Goal: Book appointment/travel/reservation

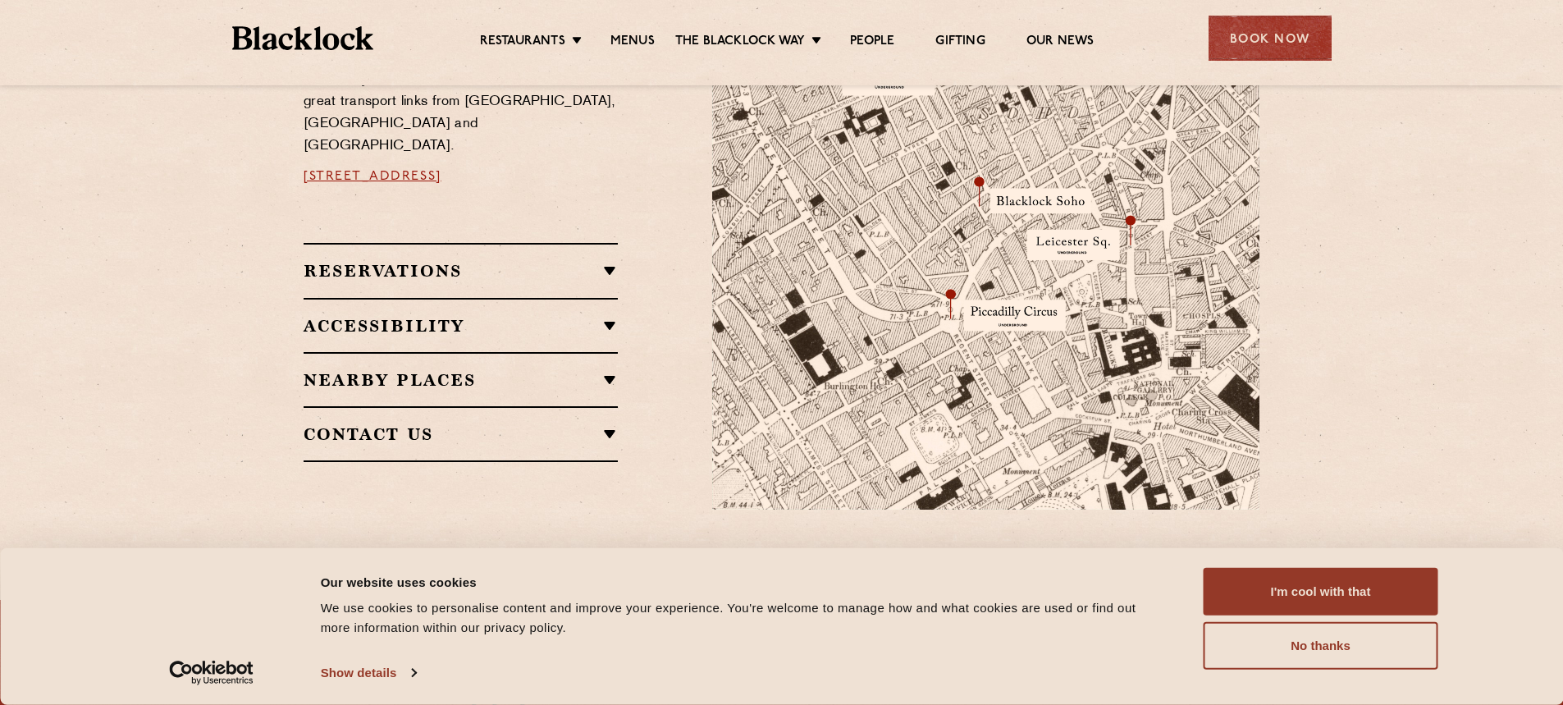
scroll to position [873, 0]
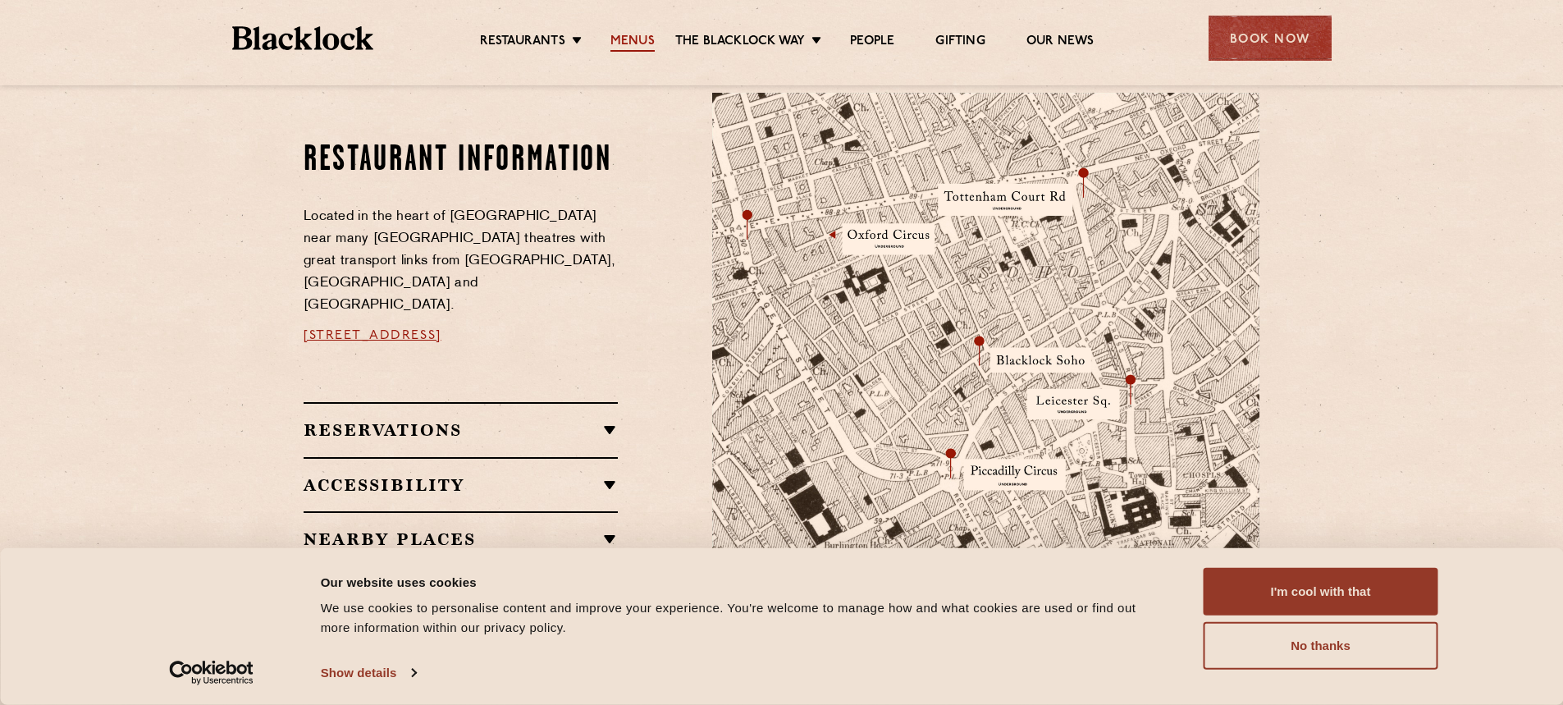
click at [633, 42] on link "Menus" at bounding box center [632, 43] width 44 height 18
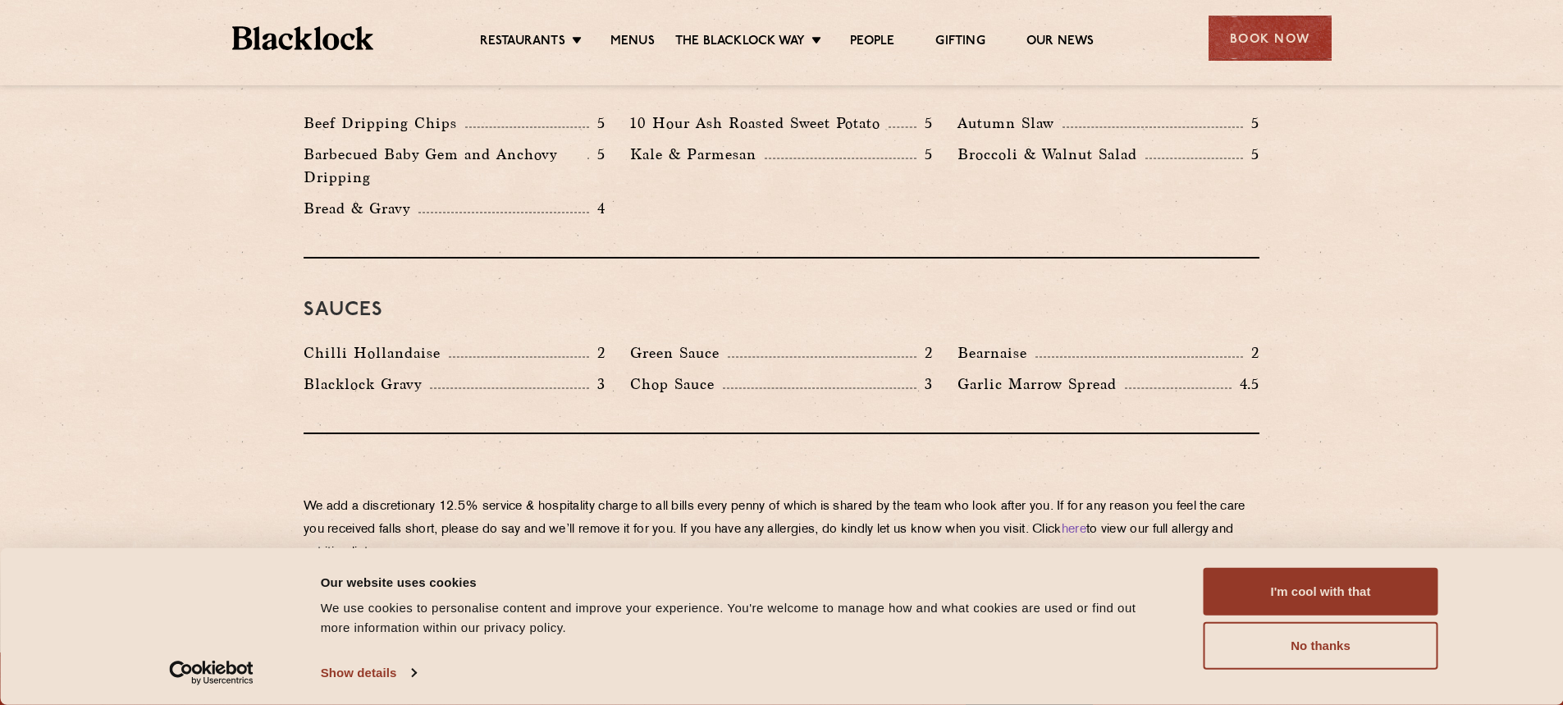
scroll to position [2789, 0]
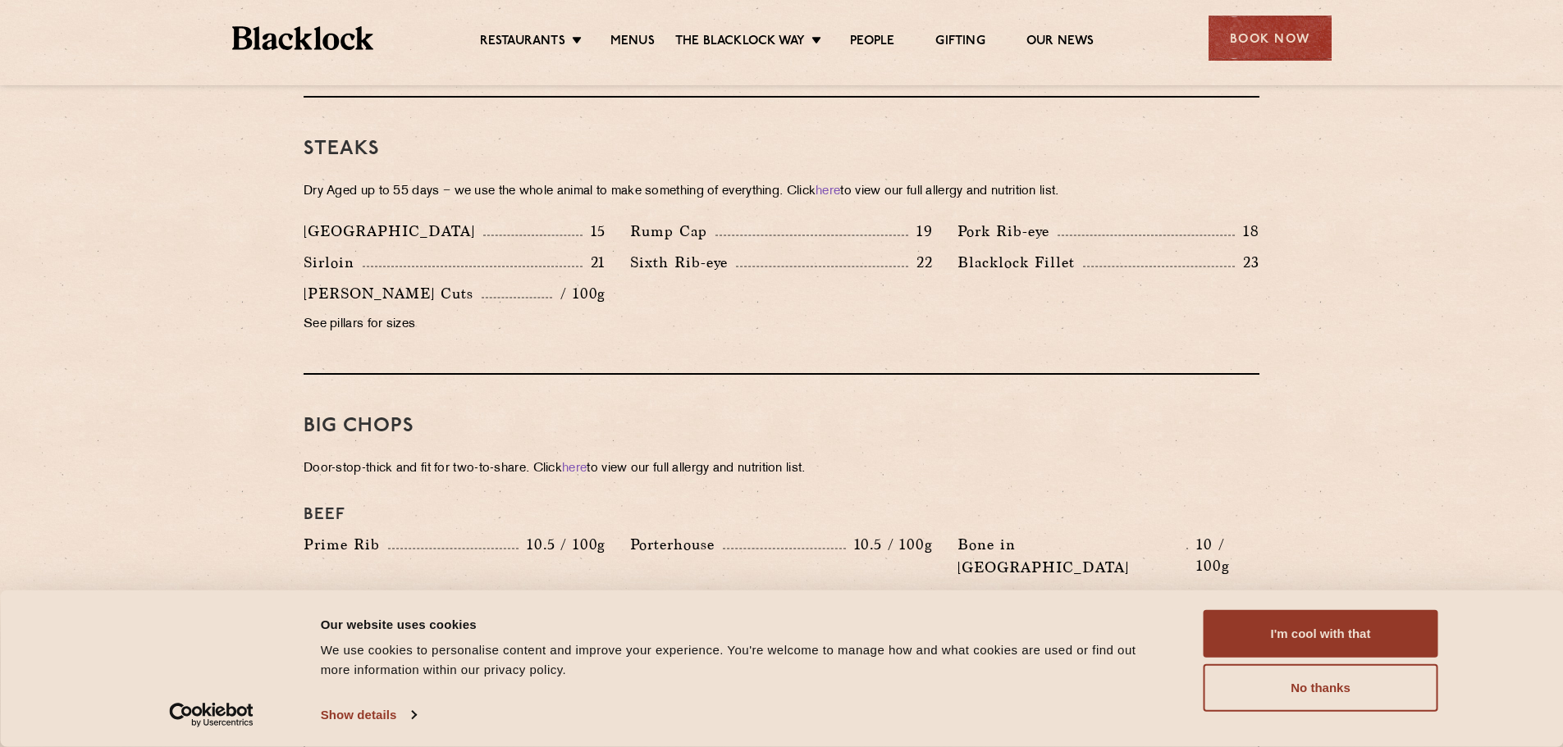
scroll to position [1477, 0]
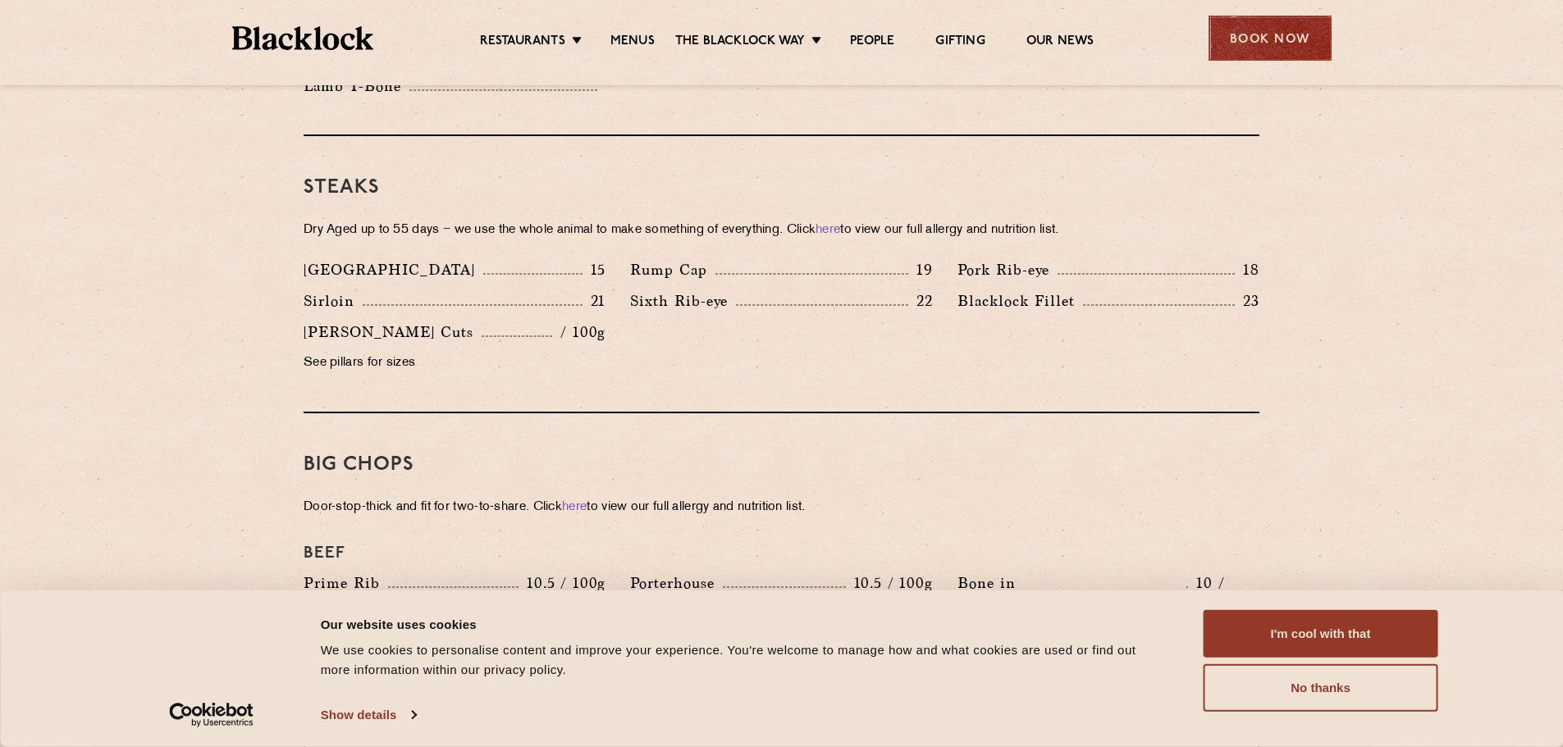
click at [1238, 53] on div "Book Now" at bounding box center [1269, 38] width 123 height 45
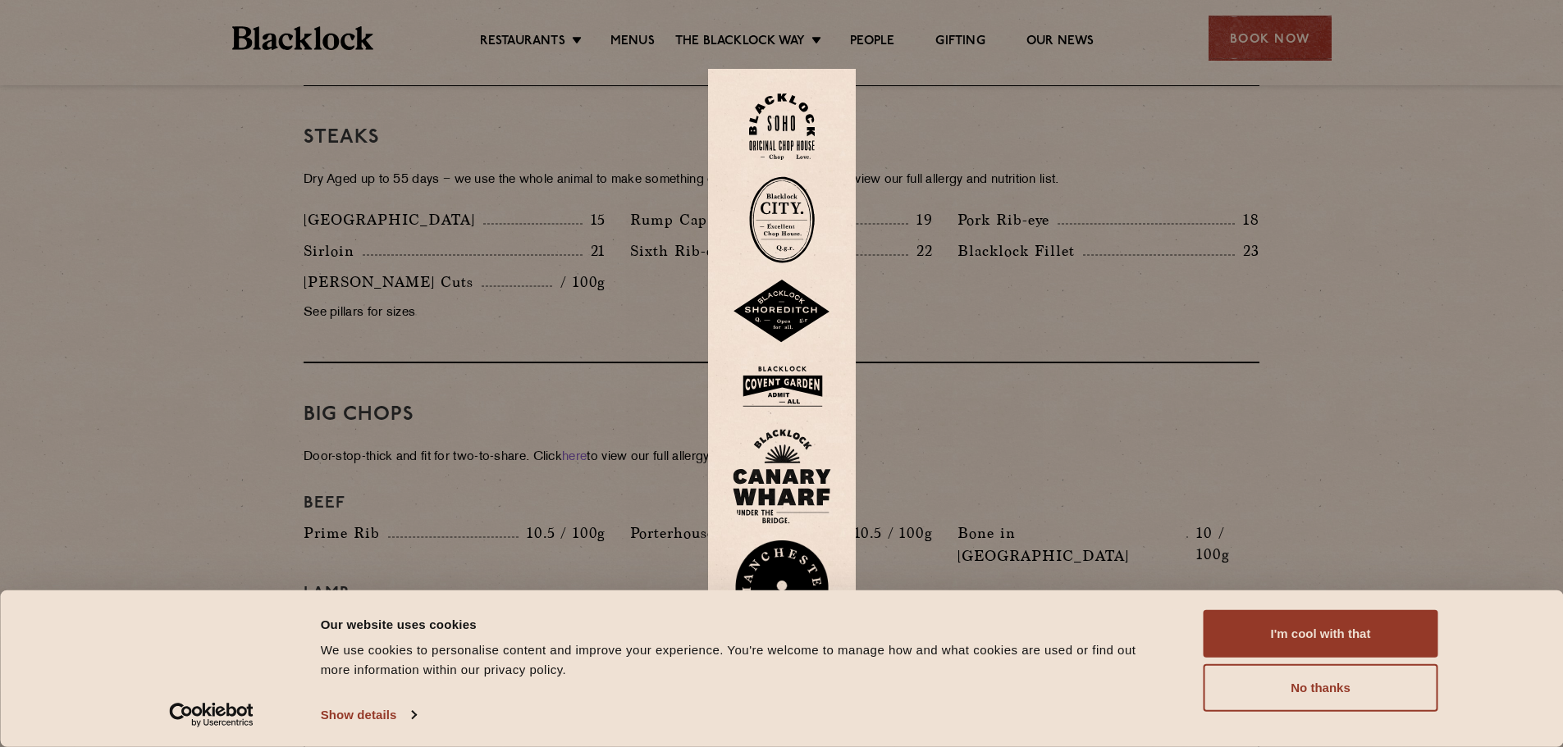
scroll to position [1641, 0]
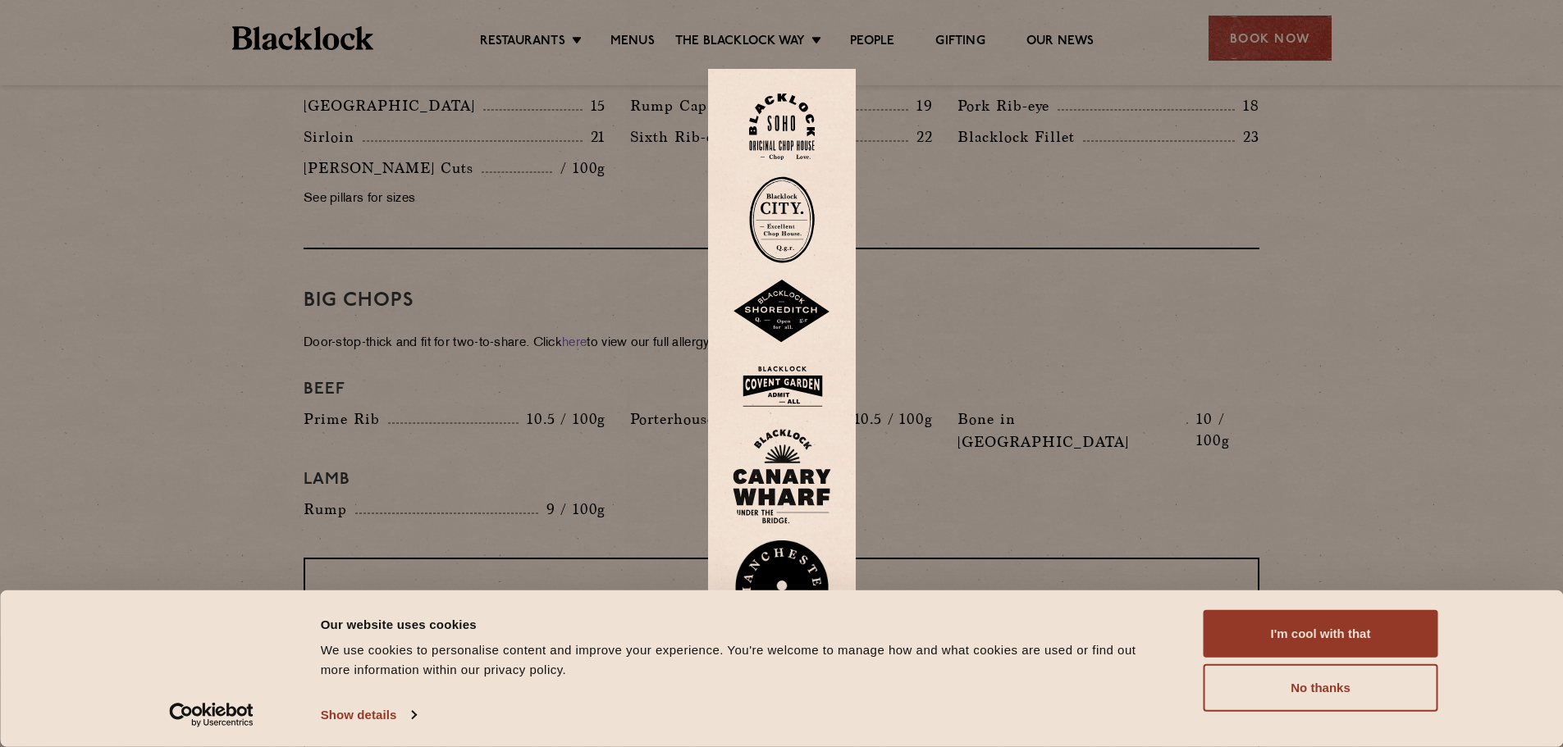
click at [813, 130] on img at bounding box center [782, 127] width 66 height 66
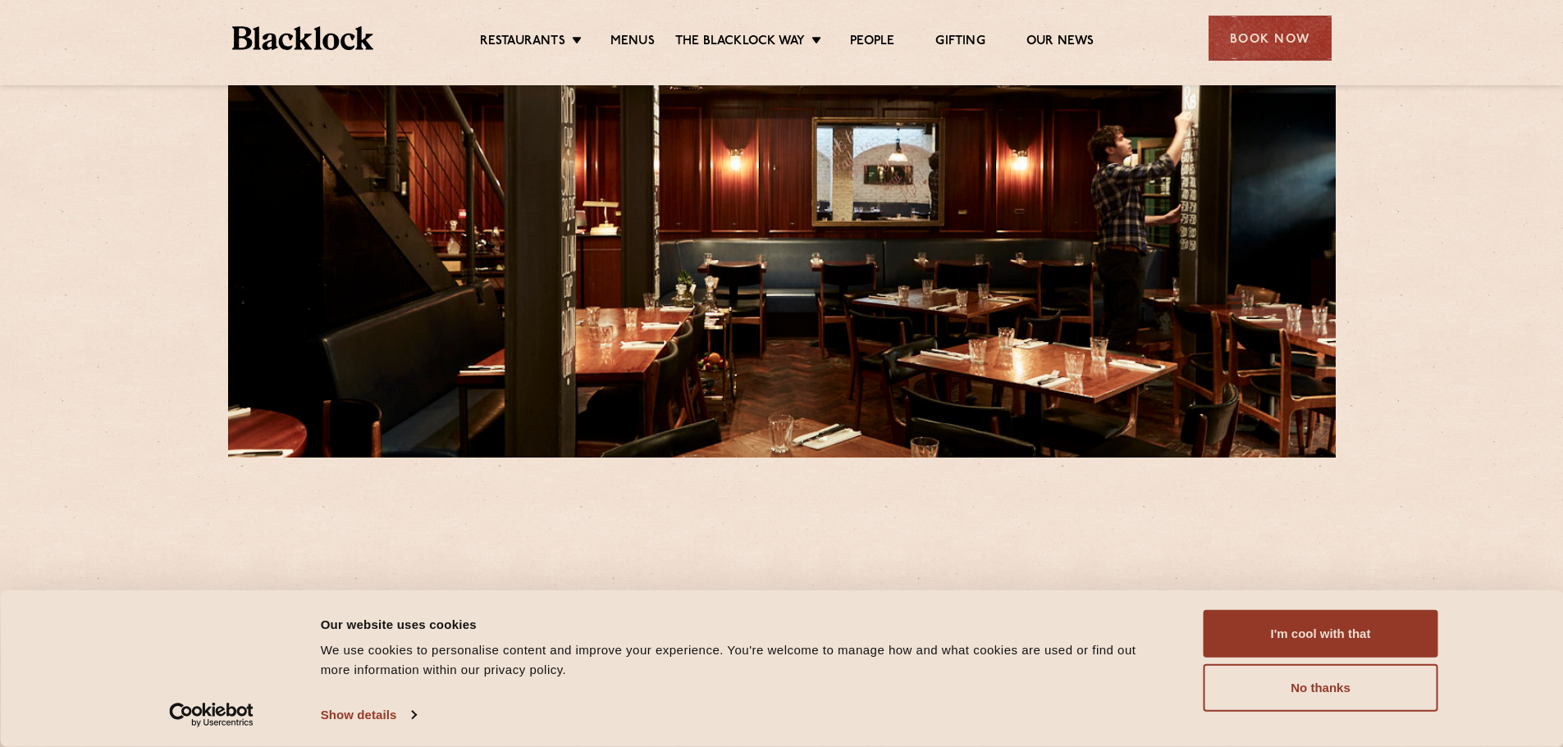
scroll to position [328, 0]
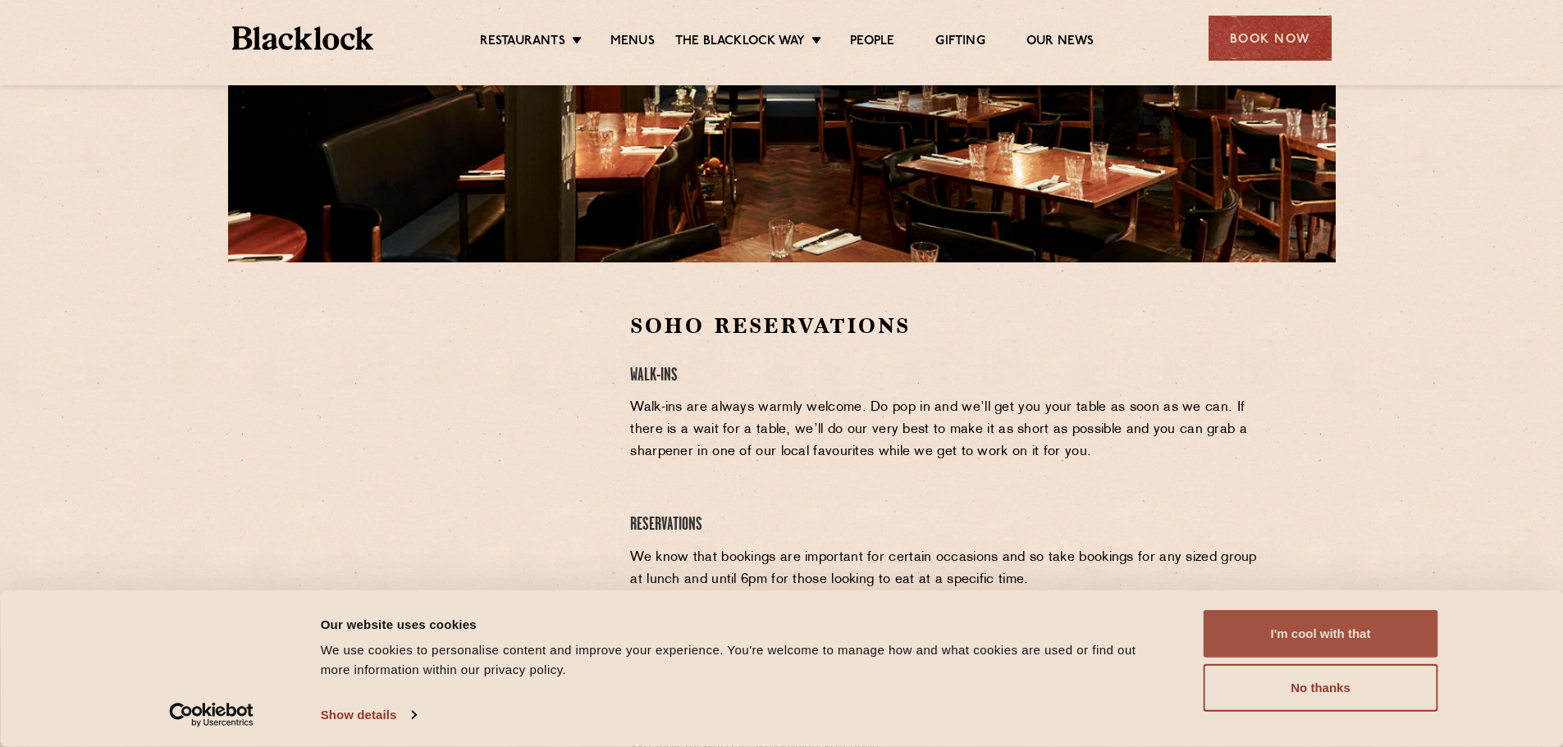
click at [1343, 628] on button "I'm cool with that" at bounding box center [1320, 634] width 235 height 48
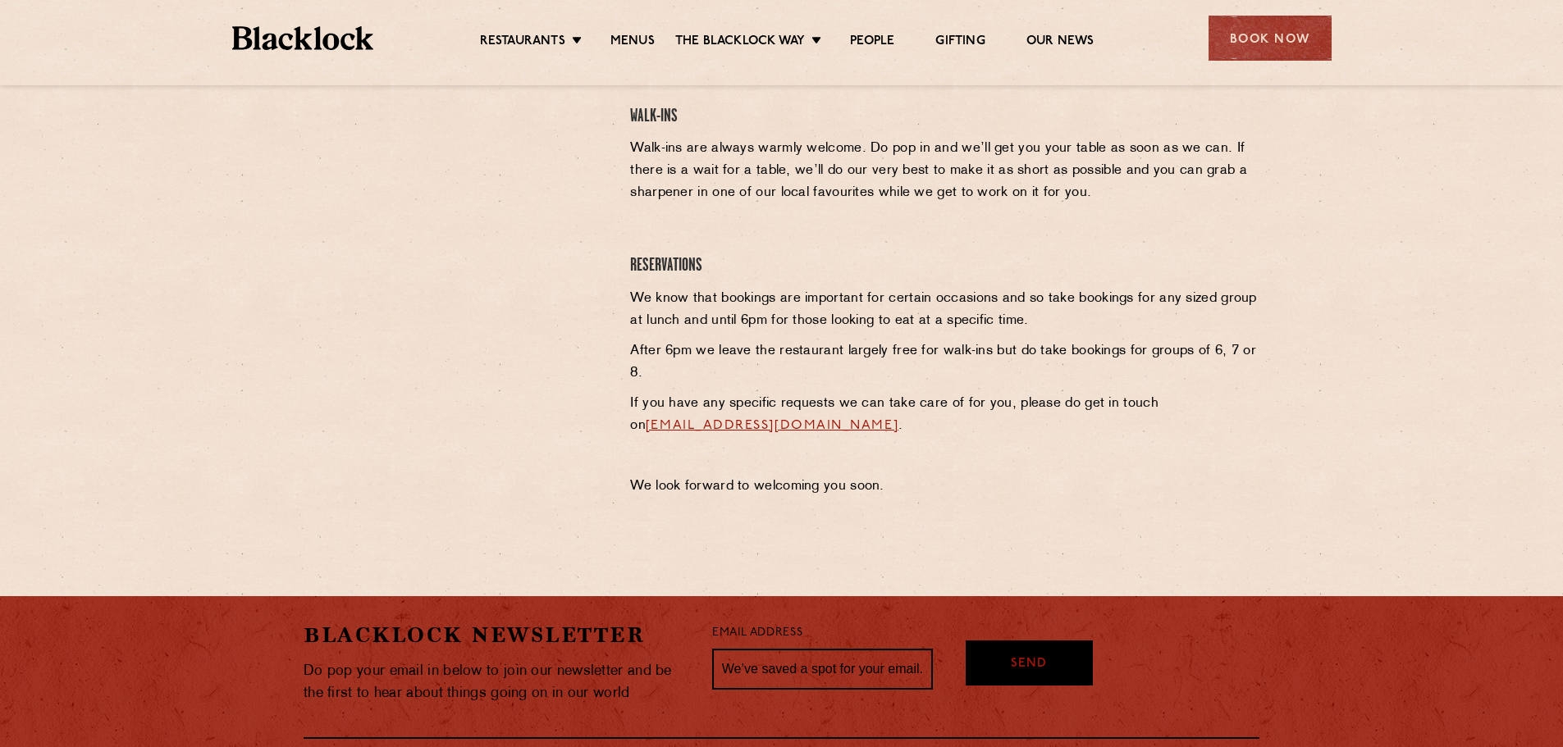
scroll to position [492, 0]
